Goal: Task Accomplishment & Management: Use online tool/utility

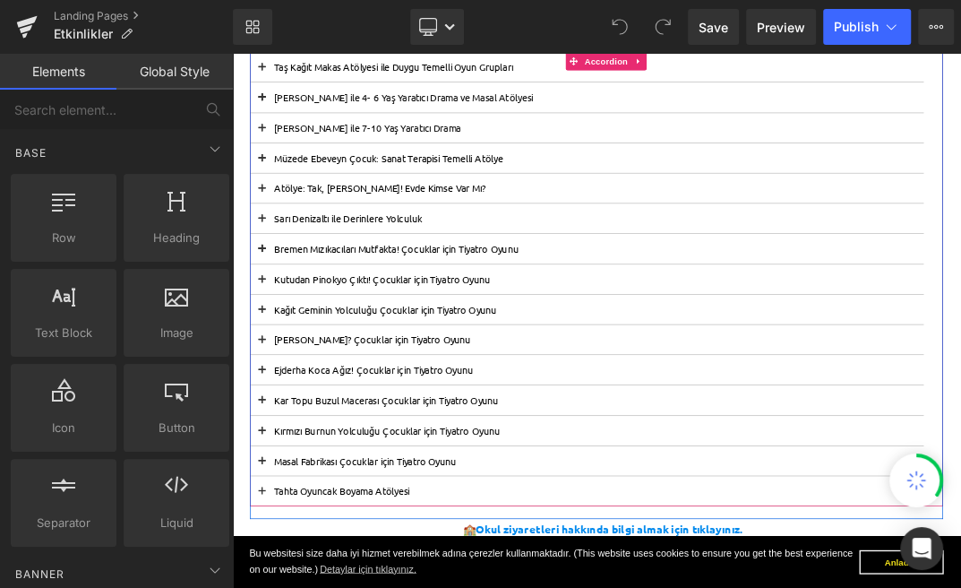
scroll to position [382, 0]
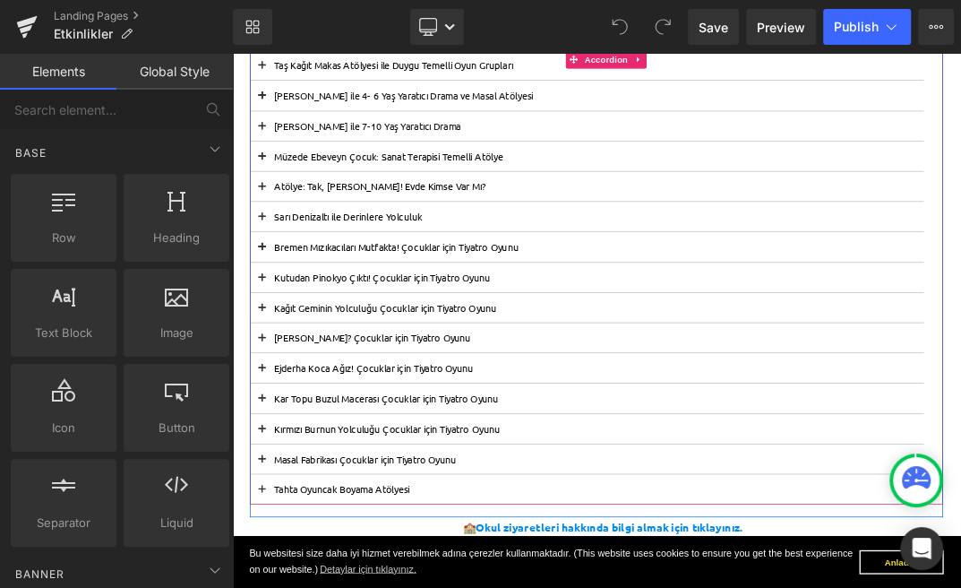
click at [277, 392] on span at bounding box center [277, 392] width 0 height 0
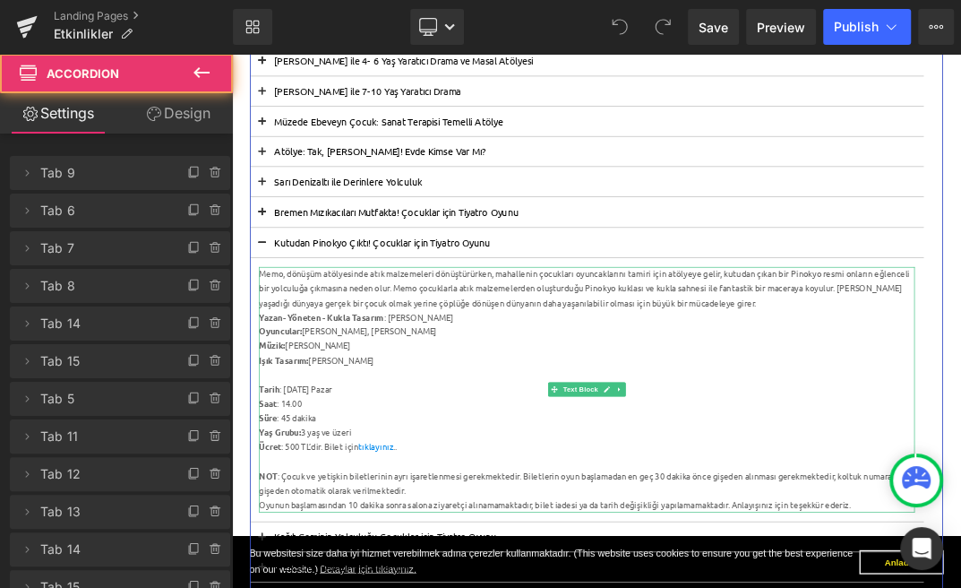
scroll to position [442, 0]
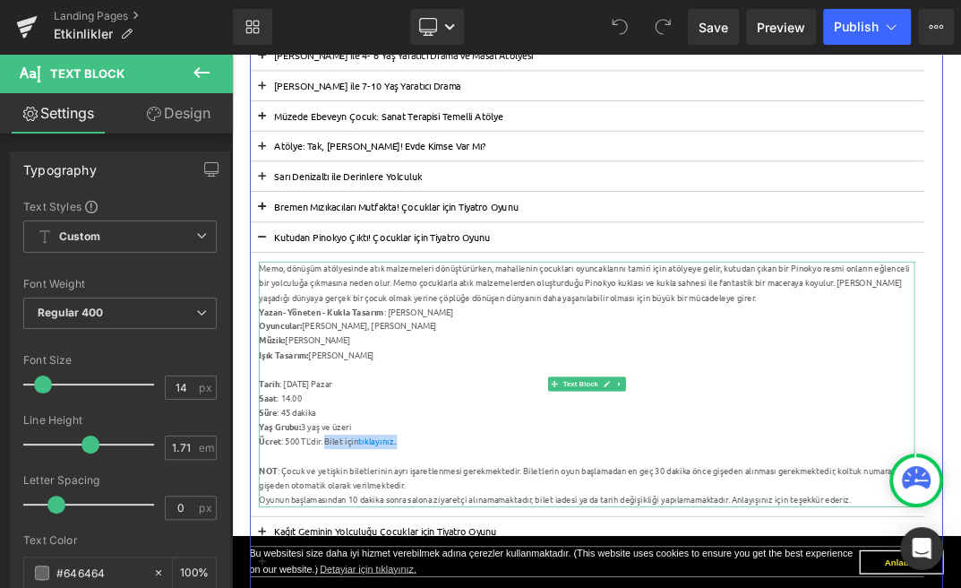
drag, startPoint x: 495, startPoint y: 631, endPoint x: 375, endPoint y: 623, distance: 120.3
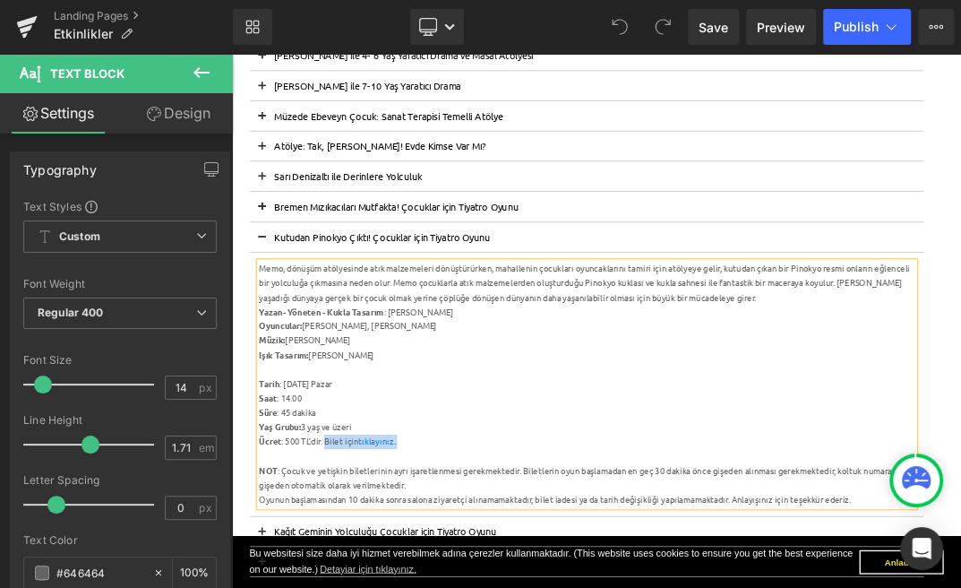
click at [284, 324] on button at bounding box center [277, 327] width 36 height 44
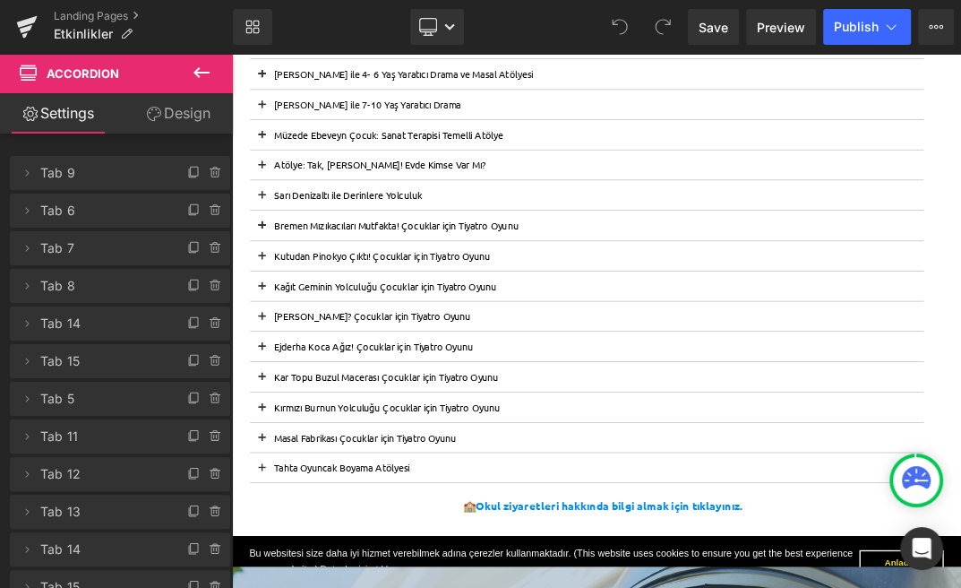
scroll to position [412, 0]
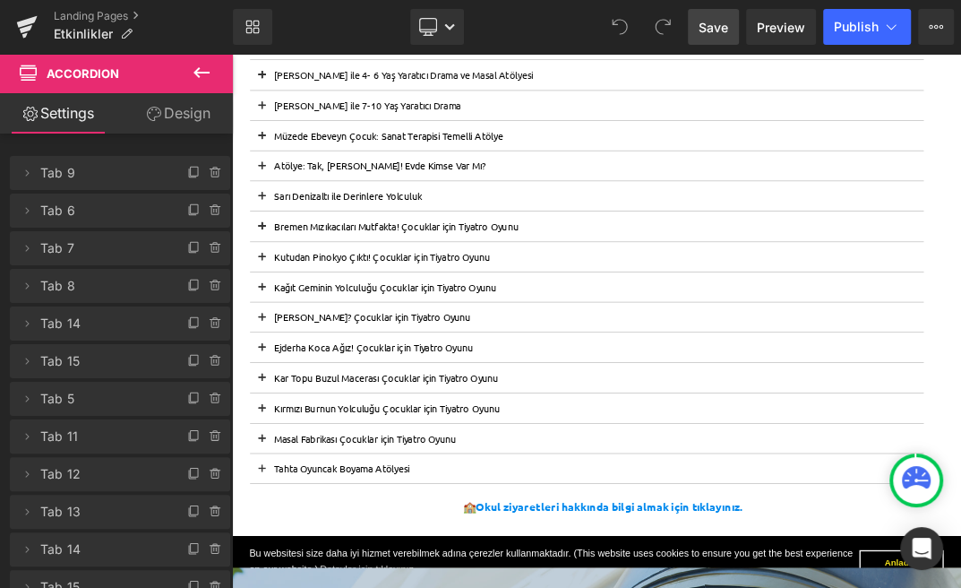
click at [718, 18] on span "Save" at bounding box center [714, 27] width 30 height 19
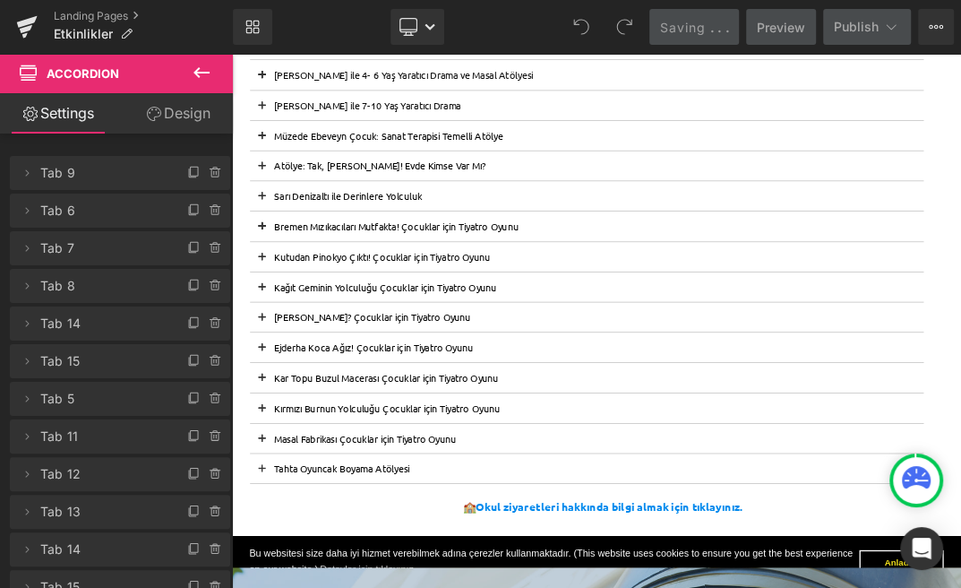
click at [718, 18] on div "Saving . . ." at bounding box center [694, 27] width 69 height 19
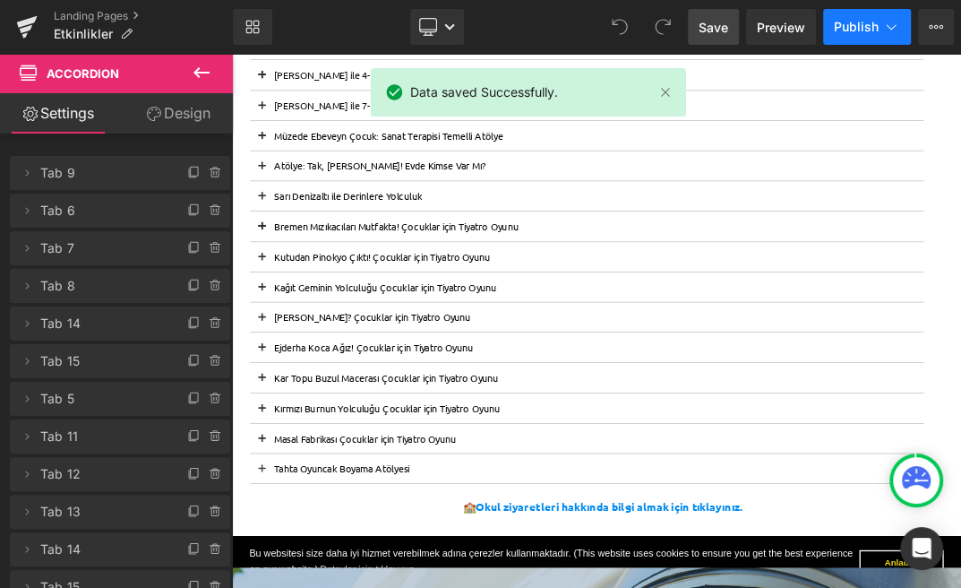
click at [856, 22] on span "Publish" at bounding box center [856, 27] width 45 height 14
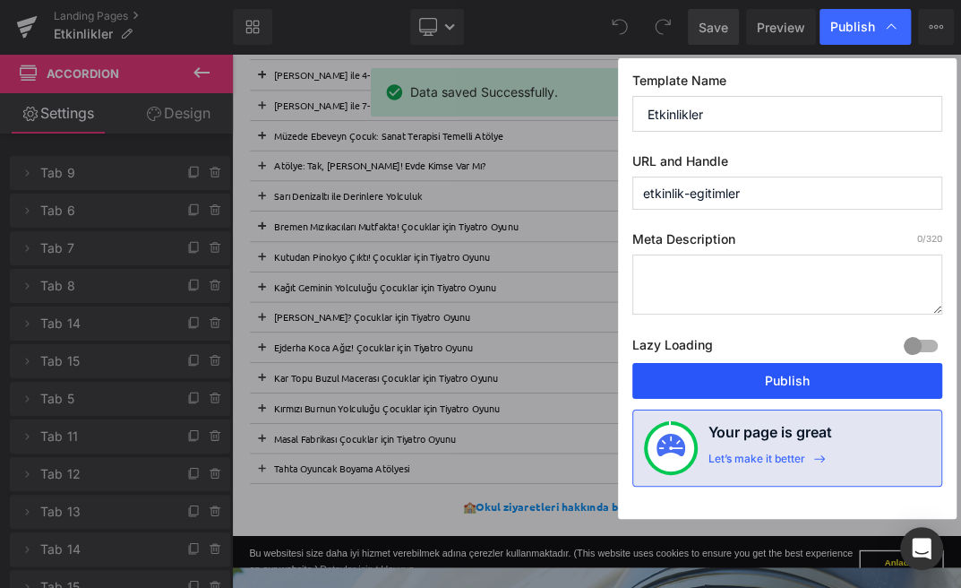
click at [778, 375] on button "Publish" at bounding box center [788, 381] width 310 height 36
